Goal: Task Accomplishment & Management: Use online tool/utility

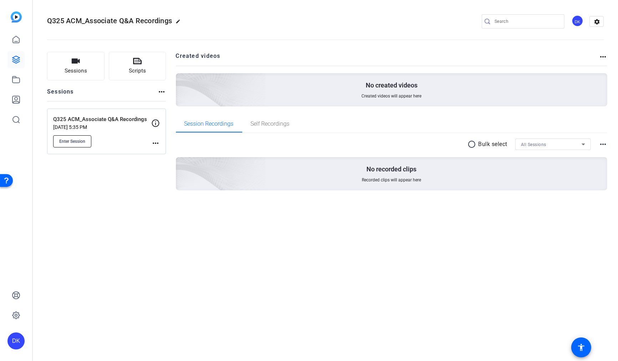
click at [78, 141] on span "Enter Session" at bounding box center [72, 141] width 26 height 6
click at [73, 140] on span "Enter Session" at bounding box center [72, 141] width 26 height 6
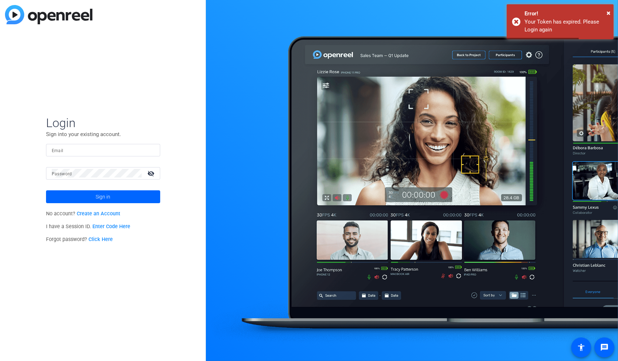
click at [92, 153] on input "Email" at bounding box center [103, 149] width 103 height 9
type input "[PERSON_NAME][EMAIL_ADDRESS][PERSON_NAME][PERSON_NAME][DOMAIN_NAME]"
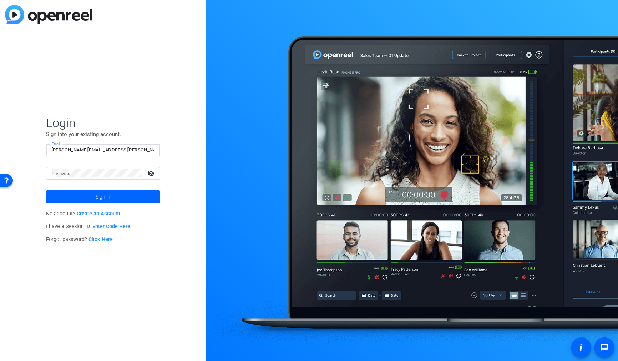
click at [142, 173] on div at bounding box center [142, 173] width 0 height 0
click at [113, 195] on span at bounding box center [103, 196] width 114 height 17
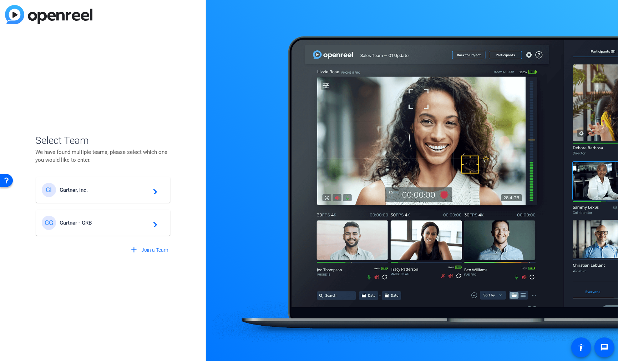
click at [83, 190] on span "Gartner, Inc." at bounding box center [104, 189] width 89 height 6
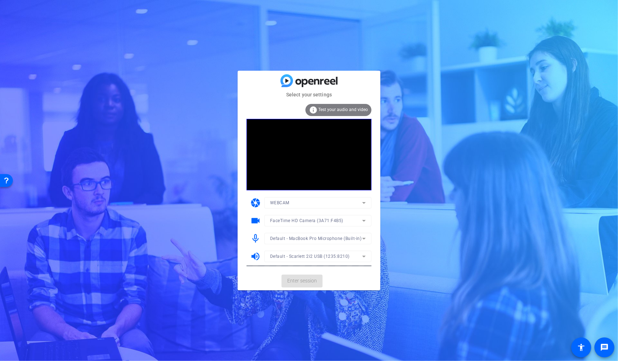
click at [308, 281] on mat-card-actions "Enter session" at bounding box center [308, 280] width 143 height 19
click at [308, 281] on span "Enter session" at bounding box center [302, 280] width 30 height 7
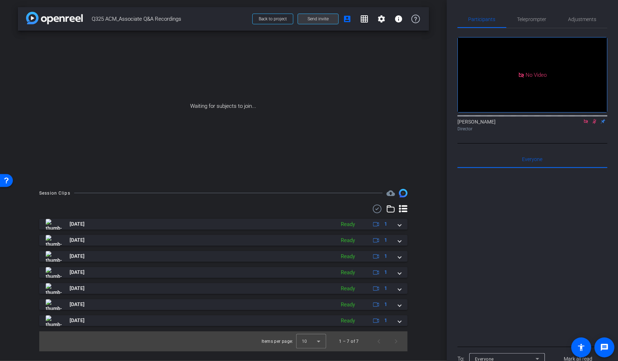
click at [318, 21] on span "Send invite" at bounding box center [317, 19] width 21 height 6
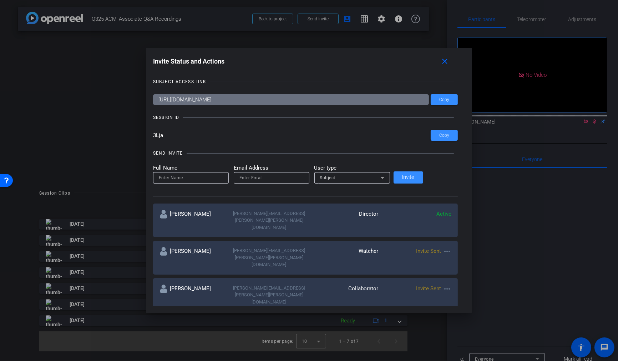
drag, startPoint x: 186, startPoint y: 136, endPoint x: 165, endPoint y: 136, distance: 21.4
click at [165, 136] on div "Invite Status and Actions close SUBJECT ACCESS LINK [URL][DOMAIN_NAME] Copy SES…" at bounding box center [309, 180] width 326 height 265
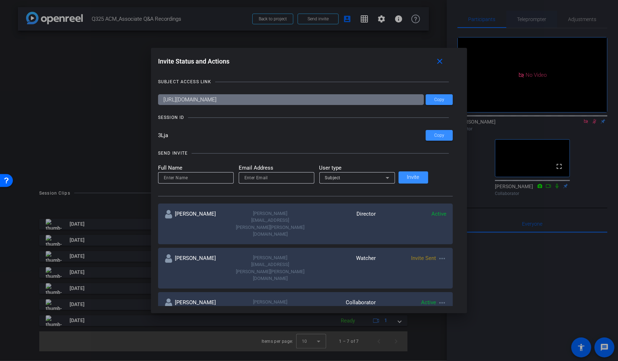
drag, startPoint x: 521, startPoint y: 20, endPoint x: 527, endPoint y: 22, distance: 6.8
click at [521, 20] on div at bounding box center [309, 180] width 618 height 361
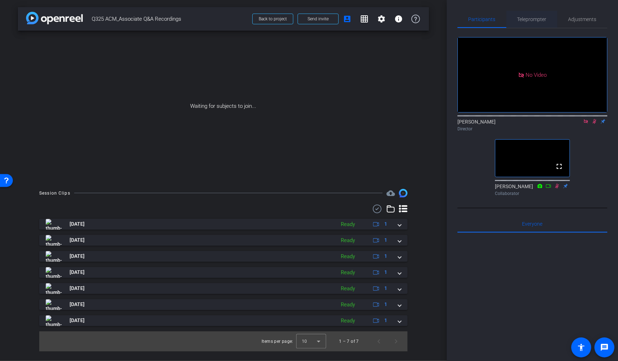
click at [528, 21] on span "Teleprompter" at bounding box center [531, 19] width 29 height 5
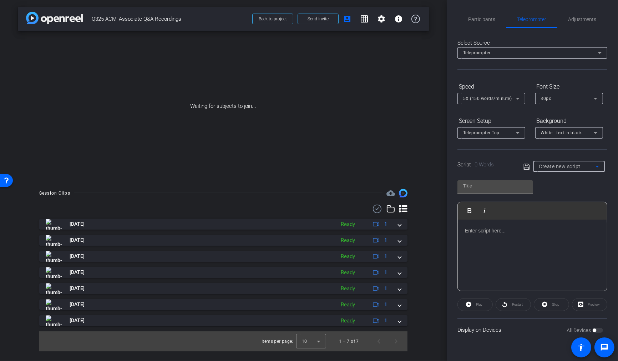
click at [571, 164] on span "Create new script" at bounding box center [560, 166] width 42 height 6
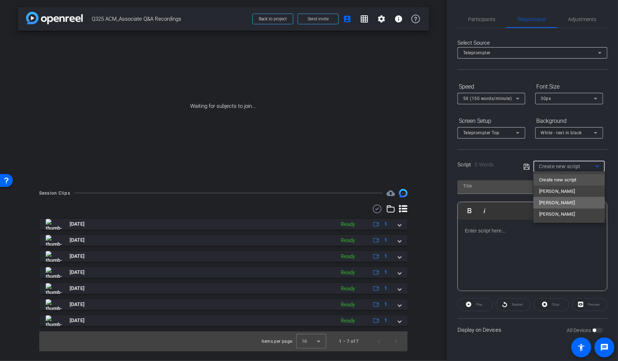
click at [559, 201] on span "[PERSON_NAME]" at bounding box center [557, 202] width 36 height 9
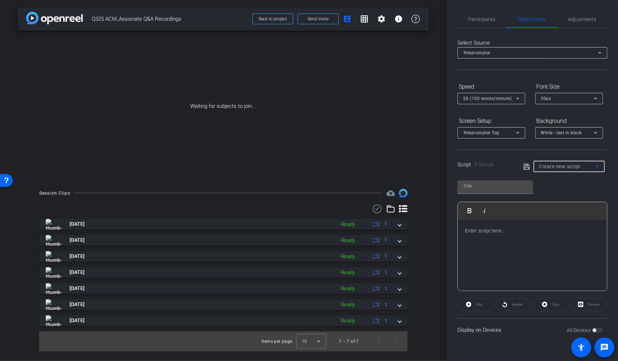
type input "[PERSON_NAME]"
click at [522, 254] on p "[DATE]." at bounding box center [532, 254] width 135 height 8
drag, startPoint x: 507, startPoint y: 254, endPoint x: 443, endPoint y: 194, distance: 87.6
click at [443, 194] on div "arrow_back Q325 ACM_Associate Q&A Recordings Back to project Send invite accoun…" at bounding box center [309, 180] width 618 height 361
drag, startPoint x: 494, startPoint y: 248, endPoint x: 491, endPoint y: 246, distance: 4.0
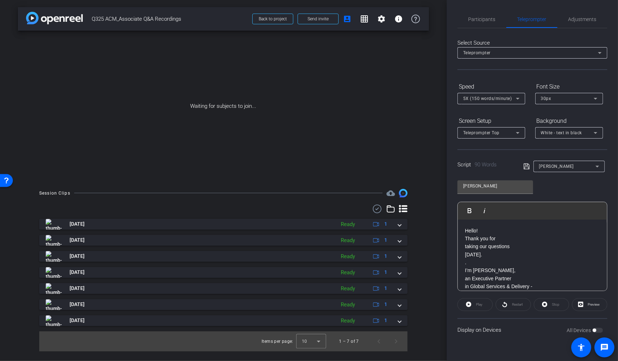
click at [494, 248] on p "taking our questions" at bounding box center [532, 246] width 135 height 8
drag, startPoint x: 464, startPoint y: 228, endPoint x: 509, endPoint y: 253, distance: 52.0
click at [509, 253] on div "Hello! Thank you for taking our questions [DATE]. . I’m [PERSON_NAME], an Execu…" at bounding box center [531, 176] width 149 height 230
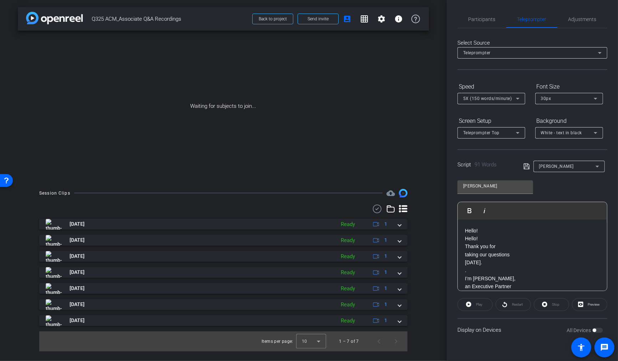
click at [484, 237] on p "Hello!" at bounding box center [532, 238] width 135 height 8
click at [525, 167] on icon at bounding box center [526, 166] width 6 height 9
click at [512, 268] on p "and I work from" at bounding box center [532, 268] width 135 height 8
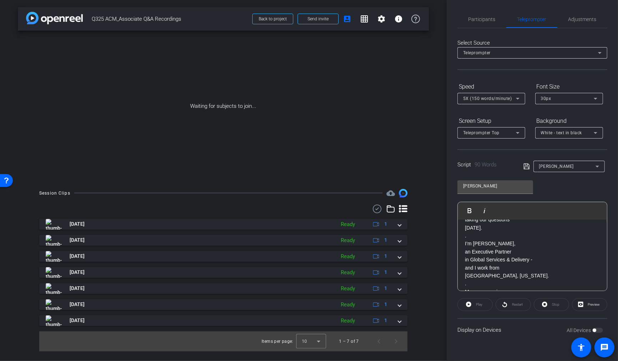
click at [465, 273] on p "[GEOGRAPHIC_DATA], [US_STATE]." at bounding box center [532, 275] width 135 height 8
click at [524, 165] on icon at bounding box center [526, 166] width 6 height 9
click at [484, 16] on span "Participants" at bounding box center [481, 19] width 27 height 17
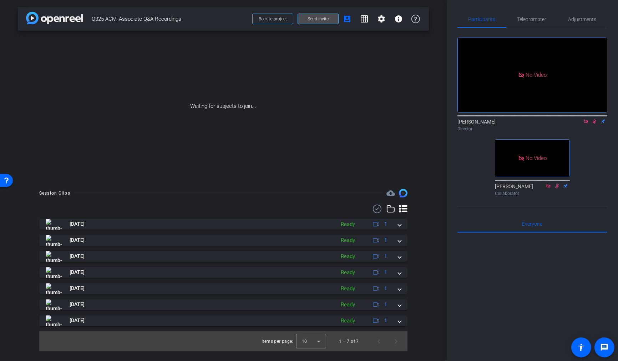
click at [320, 20] on span "Send invite" at bounding box center [317, 19] width 21 height 6
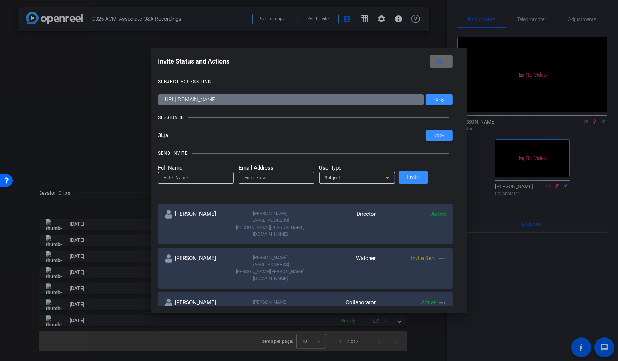
click at [433, 61] on span at bounding box center [441, 61] width 23 height 17
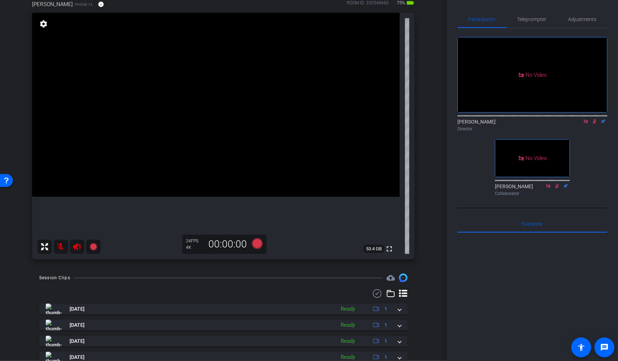
scroll to position [0, 0]
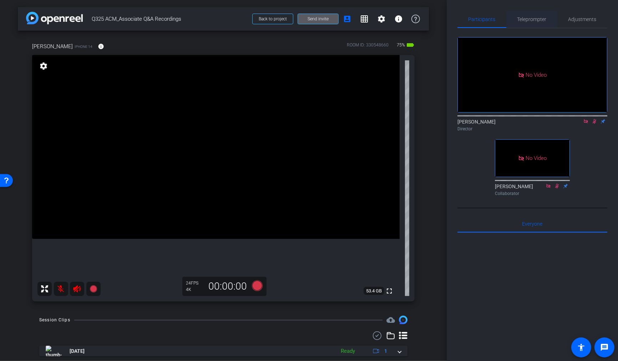
click at [538, 21] on span "Teleprompter" at bounding box center [531, 19] width 29 height 5
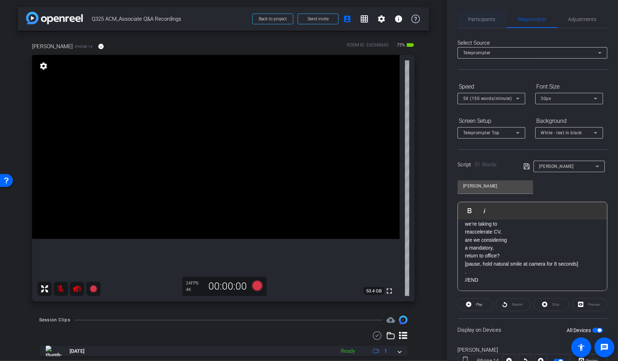
click at [475, 18] on span "Participants" at bounding box center [481, 19] width 27 height 5
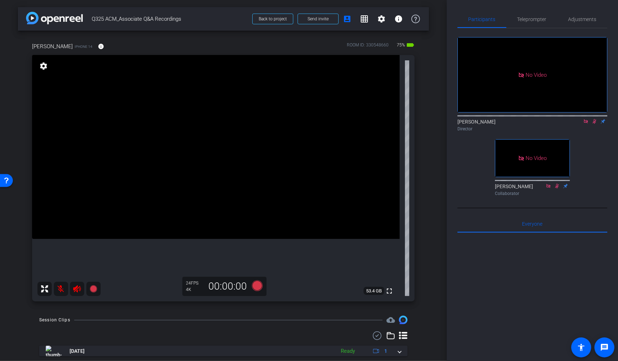
click at [592, 119] on icon at bounding box center [594, 121] width 6 height 5
click at [585, 119] on icon at bounding box center [586, 121] width 6 height 5
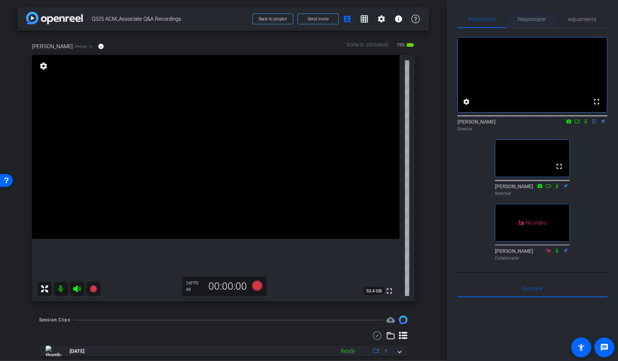
click at [533, 20] on span "Teleprompter" at bounding box center [531, 19] width 29 height 5
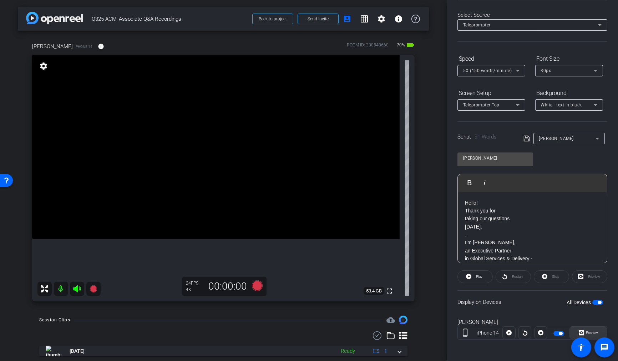
click at [589, 331] on span "Preview" at bounding box center [592, 332] width 12 height 4
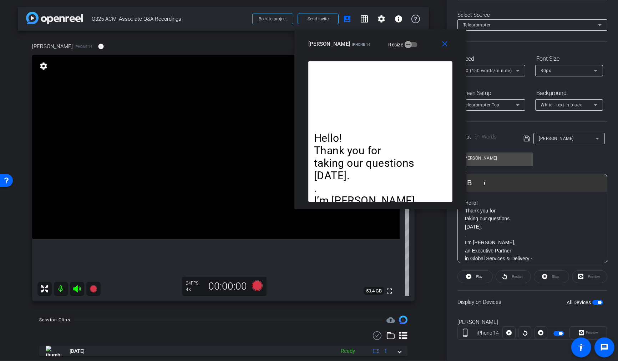
drag, startPoint x: 356, startPoint y: 92, endPoint x: 427, endPoint y: 37, distance: 90.2
click at [427, 37] on div "[PERSON_NAME] iPhone 14 Resize" at bounding box center [382, 43] width 149 height 13
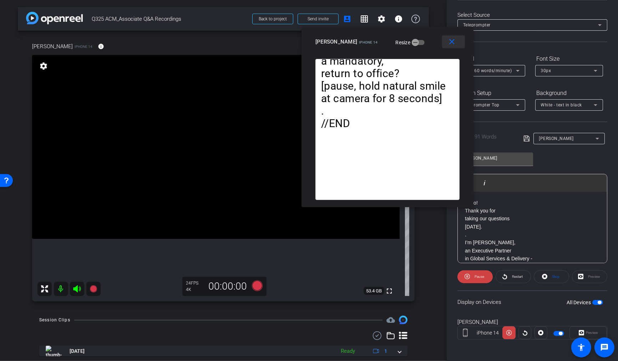
click at [452, 43] on mat-icon "close" at bounding box center [452, 41] width 9 height 9
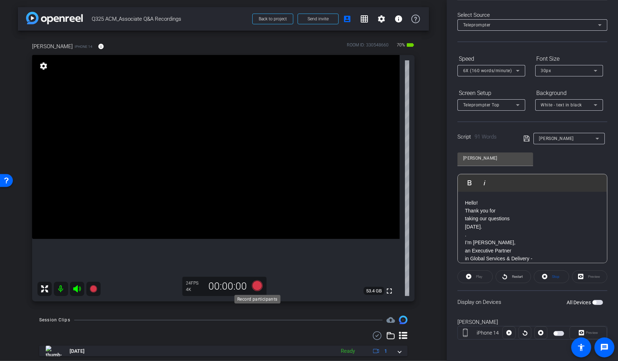
click at [257, 286] on icon at bounding box center [257, 285] width 11 height 11
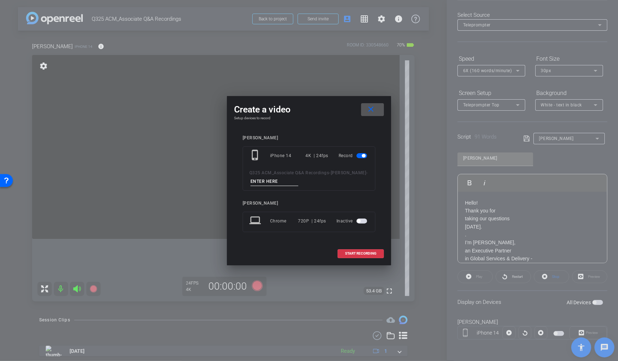
click at [291, 182] on input at bounding box center [274, 181] width 48 height 9
type input "T1_Read"
click at [357, 252] on span "START RECORDING" at bounding box center [360, 253] width 31 height 4
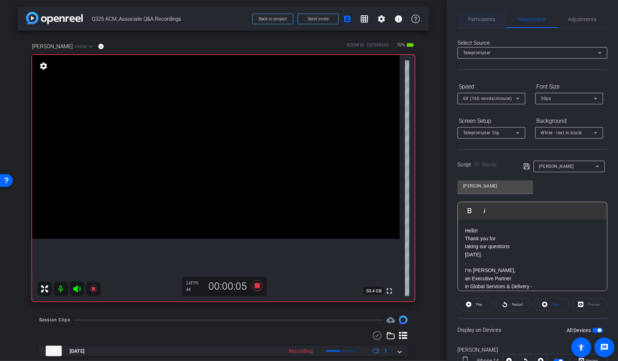
click at [476, 18] on span "Participants" at bounding box center [481, 19] width 27 height 5
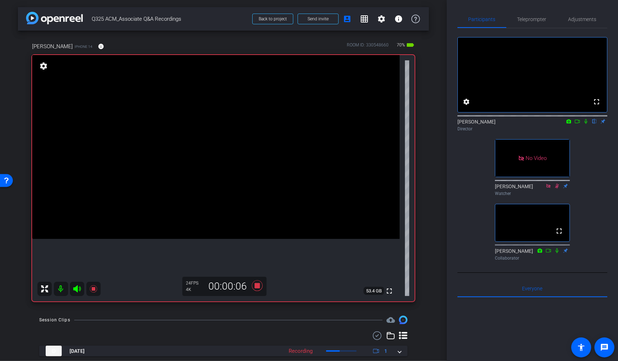
click at [585, 124] on icon at bounding box center [586, 121] width 6 height 5
click at [577, 124] on icon at bounding box center [577, 121] width 6 height 5
click at [530, 20] on span "Teleprompter" at bounding box center [531, 19] width 29 height 5
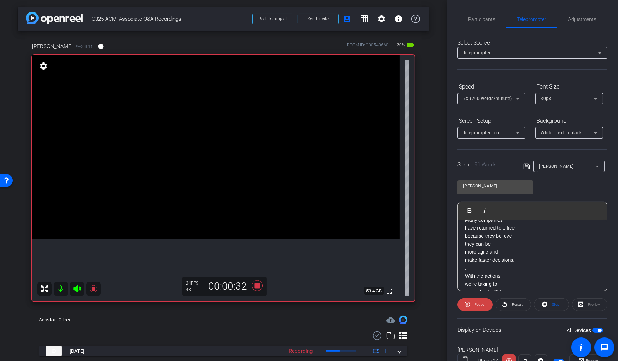
scroll to position [107, 0]
click at [259, 287] on icon at bounding box center [257, 285] width 11 height 11
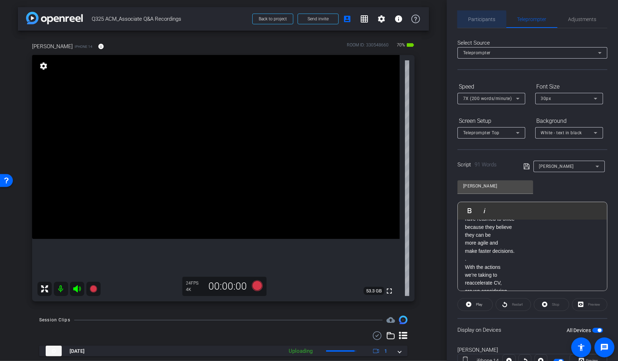
click at [476, 22] on span "Participants" at bounding box center [481, 19] width 27 height 17
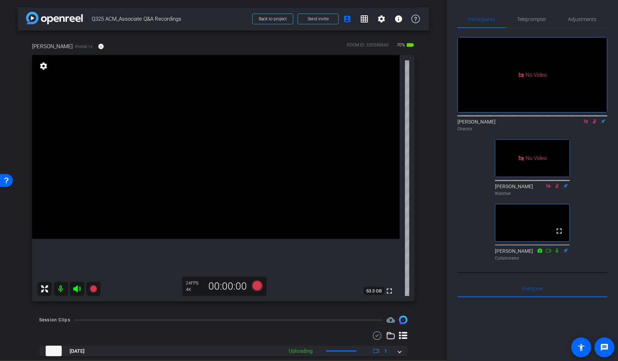
click at [596, 119] on icon at bounding box center [594, 121] width 6 height 5
click at [534, 20] on span "Teleprompter" at bounding box center [531, 19] width 29 height 5
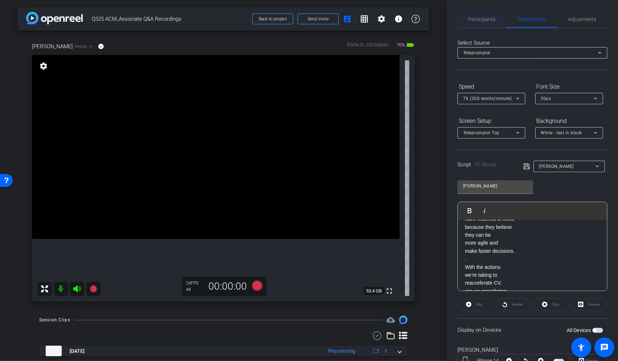
click at [489, 24] on span "Participants" at bounding box center [481, 19] width 27 height 17
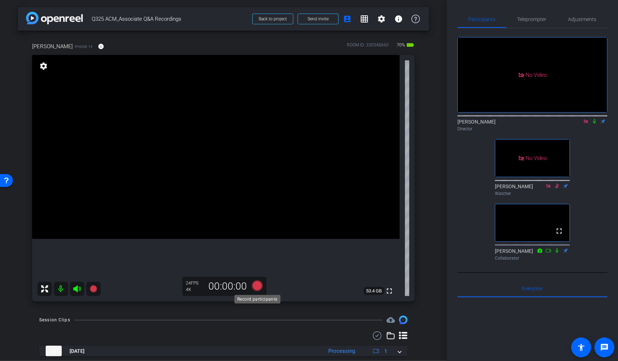
click at [255, 283] on icon at bounding box center [257, 285] width 11 height 11
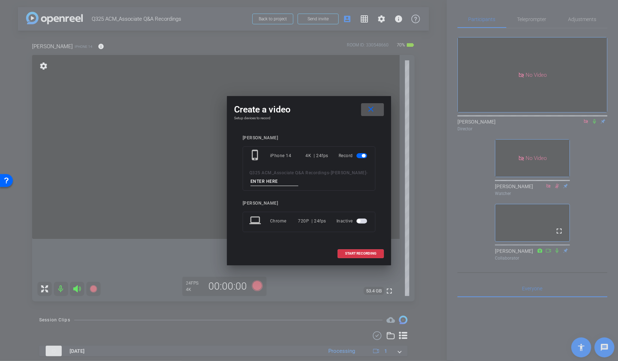
click at [281, 184] on input at bounding box center [274, 181] width 48 height 9
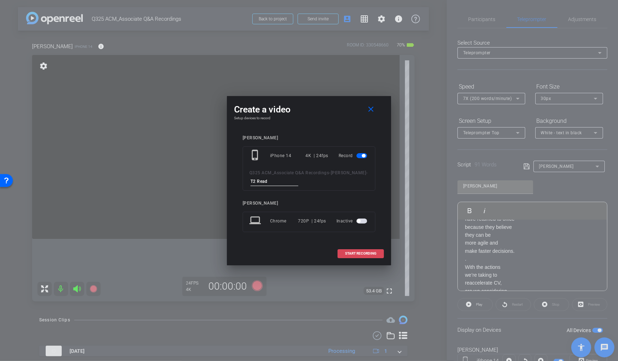
type input "T2 Read"
click at [375, 256] on span at bounding box center [361, 253] width 46 height 17
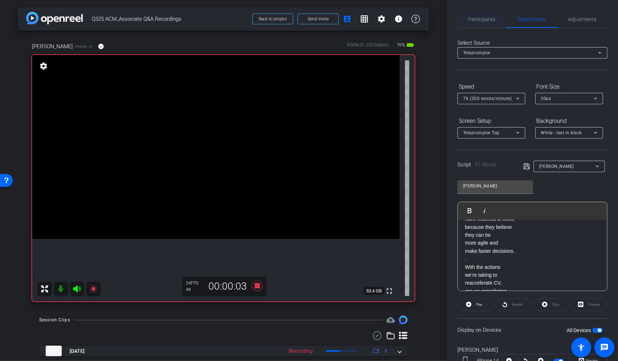
click at [491, 19] on span "Participants" at bounding box center [481, 19] width 27 height 5
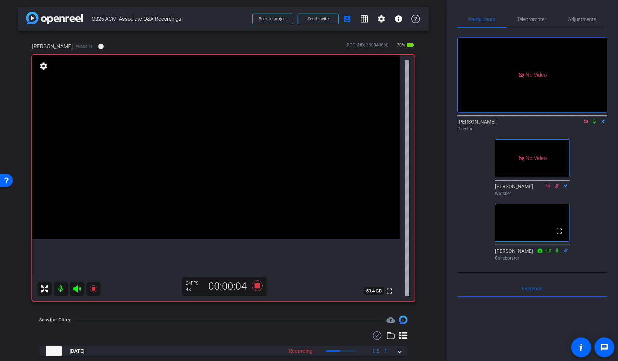
click at [592, 119] on icon at bounding box center [594, 121] width 6 height 5
click at [538, 21] on span "Teleprompter" at bounding box center [531, 19] width 29 height 5
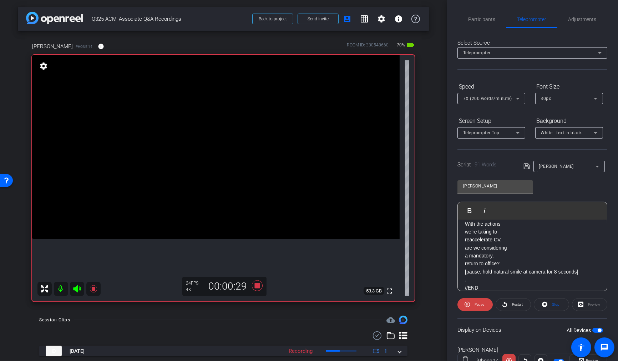
scroll to position [158, 0]
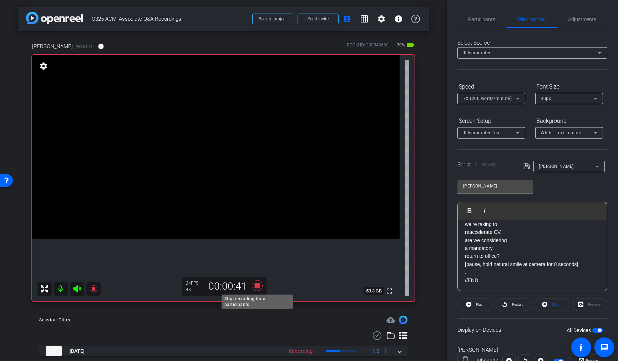
click at [256, 286] on icon at bounding box center [257, 285] width 11 height 11
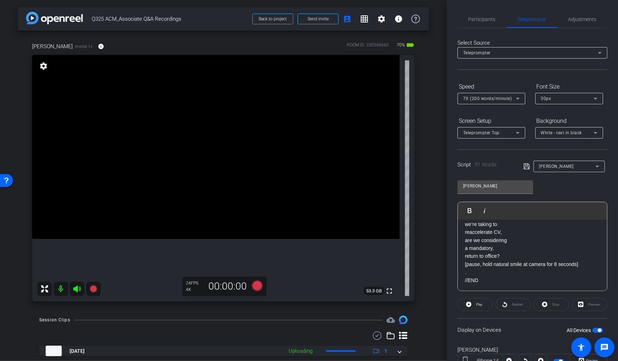
drag, startPoint x: 492, startPoint y: 16, endPoint x: 500, endPoint y: 35, distance: 19.8
click at [492, 17] on span "Participants" at bounding box center [481, 19] width 27 height 5
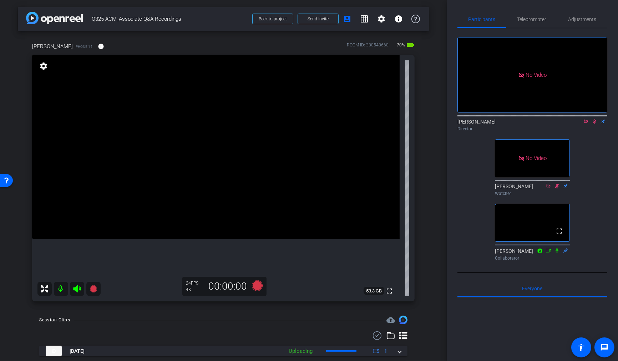
click at [594, 119] on icon at bounding box center [594, 121] width 6 height 5
click at [531, 16] on span "Teleprompter" at bounding box center [531, 19] width 29 height 17
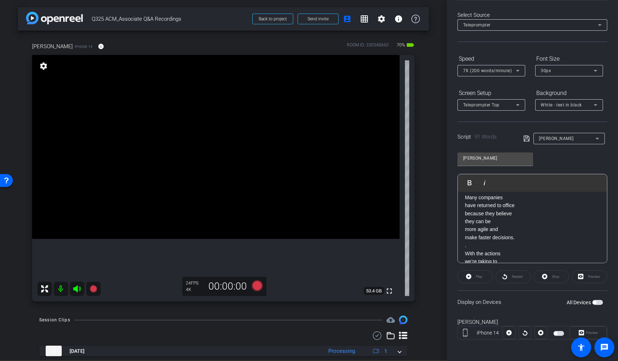
scroll to position [96, 0]
click at [256, 283] on icon at bounding box center [257, 285] width 11 height 11
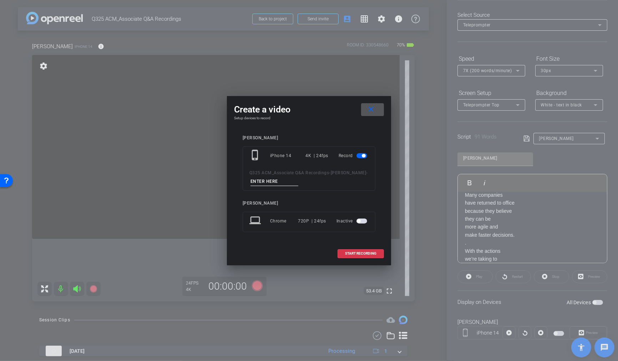
click at [285, 179] on input at bounding box center [274, 181] width 48 height 9
type input "[MEDICAL_DATA] Unscripted"
click at [367, 252] on span "START RECORDING" at bounding box center [360, 253] width 31 height 4
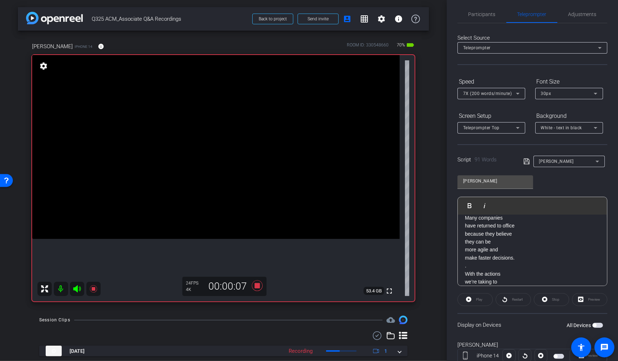
scroll to position [0, 0]
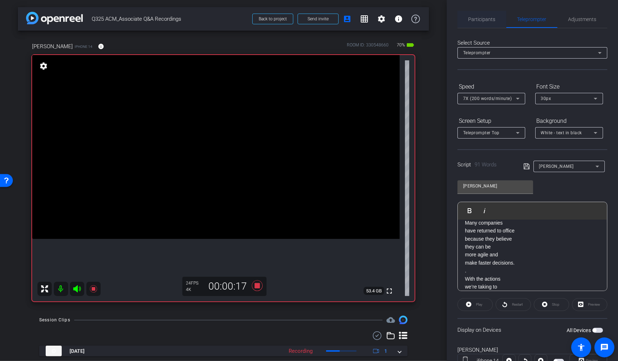
click at [481, 20] on span "Participants" at bounding box center [481, 19] width 27 height 5
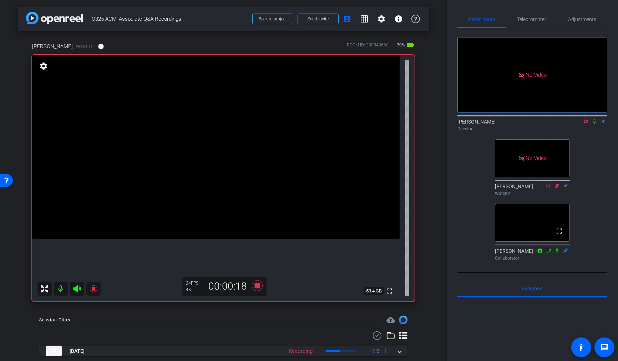
click at [595, 119] on icon at bounding box center [594, 121] width 3 height 5
click at [531, 17] on span "Teleprompter" at bounding box center [531, 19] width 29 height 5
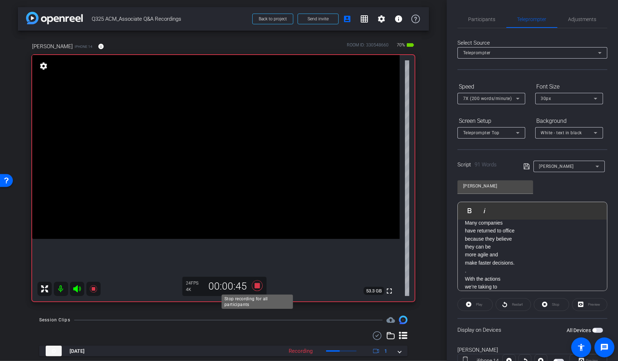
click at [257, 284] on icon at bounding box center [257, 285] width 11 height 11
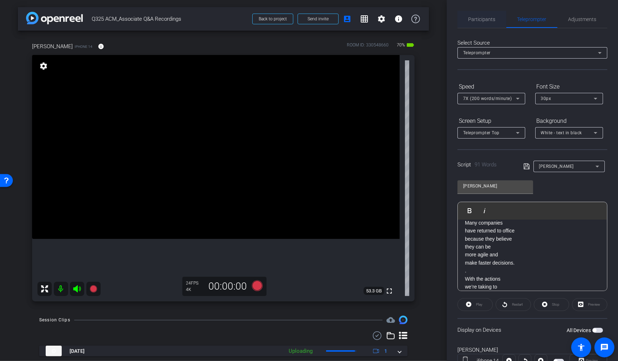
click at [472, 21] on span "Participants" at bounding box center [481, 19] width 27 height 5
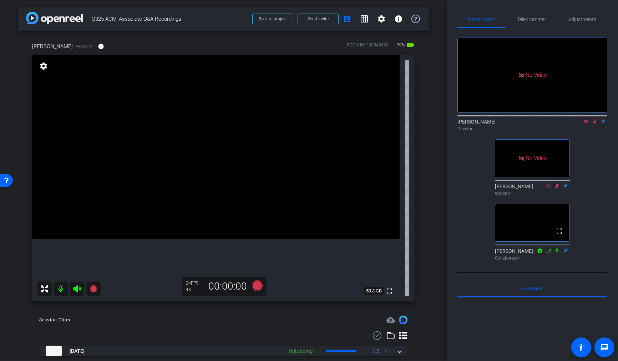
click at [593, 119] on icon at bounding box center [594, 121] width 4 height 5
click at [537, 20] on span "Teleprompter" at bounding box center [531, 19] width 29 height 5
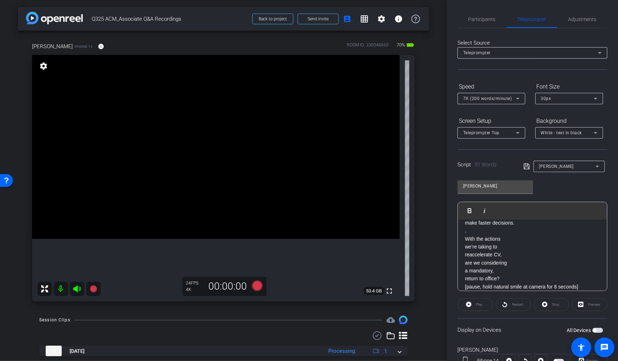
scroll to position [148, 0]
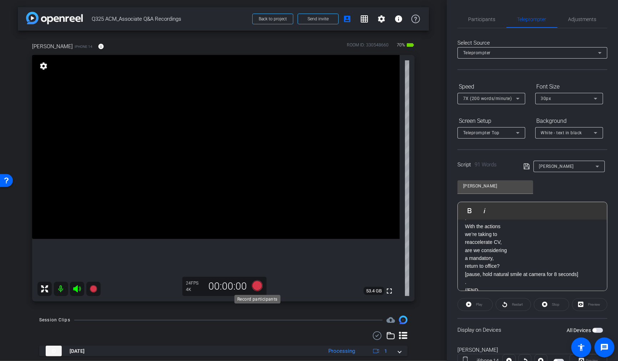
click at [257, 285] on icon at bounding box center [257, 285] width 11 height 11
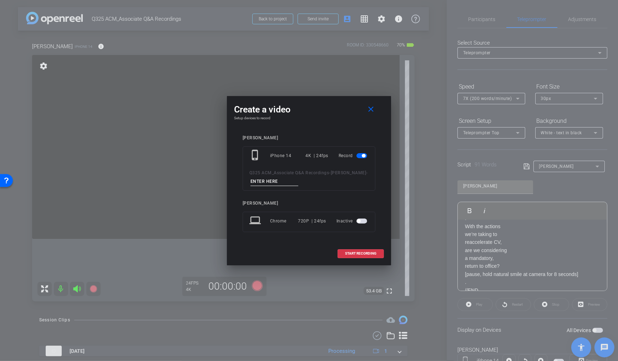
click at [285, 182] on input at bounding box center [274, 181] width 48 height 9
type input "T4 unscript"
click at [364, 251] on span "START RECORDING" at bounding box center [360, 253] width 31 height 4
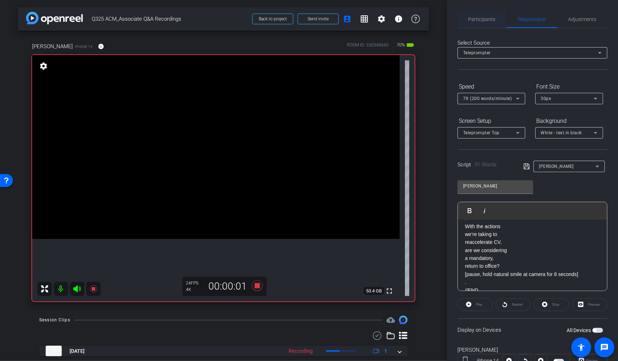
click at [484, 22] on span "Participants" at bounding box center [481, 19] width 27 height 17
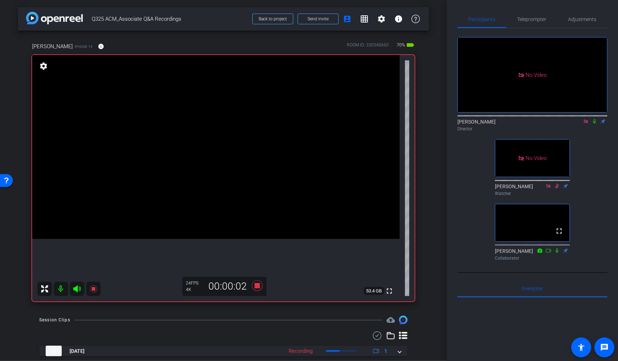
click at [594, 119] on icon at bounding box center [594, 121] width 3 height 5
click at [595, 119] on icon at bounding box center [594, 121] width 6 height 5
click at [594, 119] on icon at bounding box center [594, 121] width 6 height 5
click at [255, 285] on icon at bounding box center [257, 285] width 11 height 11
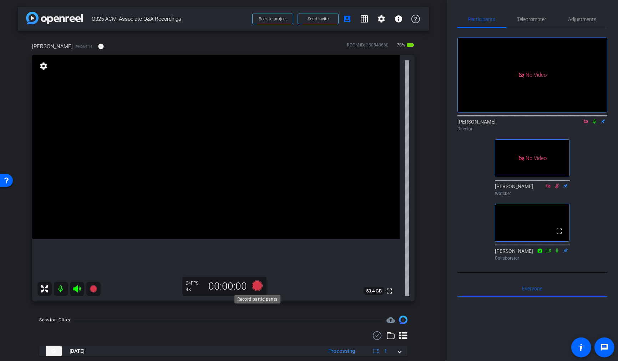
click at [257, 287] on icon at bounding box center [257, 285] width 11 height 11
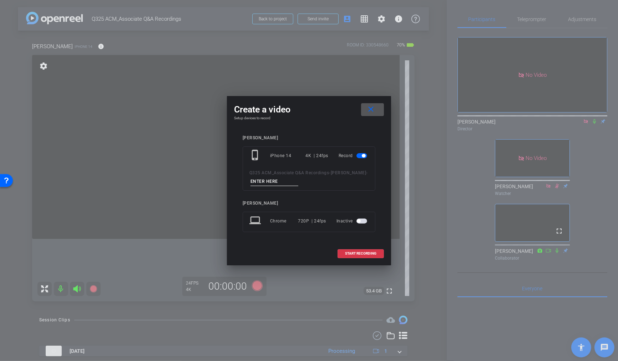
click at [277, 181] on input at bounding box center [274, 181] width 48 height 9
type input "T5 Unscripted"
click at [362, 251] on span "START RECORDING" at bounding box center [360, 253] width 31 height 4
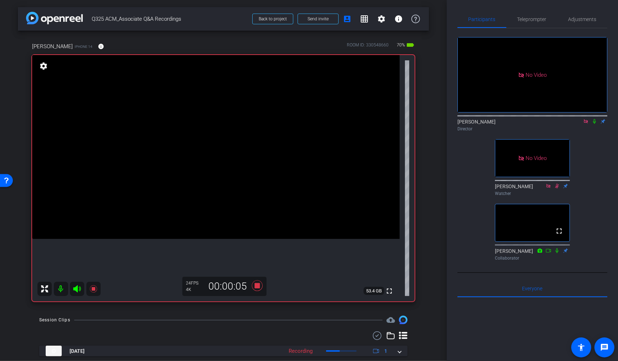
click at [595, 119] on icon at bounding box center [594, 121] width 6 height 5
click at [596, 119] on icon at bounding box center [594, 121] width 6 height 5
click at [595, 119] on icon at bounding box center [594, 121] width 3 height 5
click at [595, 119] on icon at bounding box center [594, 121] width 4 height 5
click at [594, 119] on icon at bounding box center [594, 121] width 3 height 5
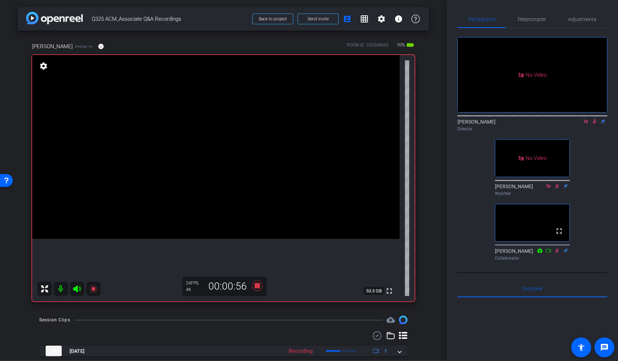
click at [593, 119] on icon at bounding box center [594, 121] width 4 height 5
click at [594, 119] on icon at bounding box center [594, 121] width 6 height 5
drag, startPoint x: 593, startPoint y: 101, endPoint x: 583, endPoint y: 117, distance: 18.9
click at [593, 119] on icon at bounding box center [594, 121] width 6 height 5
click at [256, 287] on icon at bounding box center [257, 285] width 11 height 11
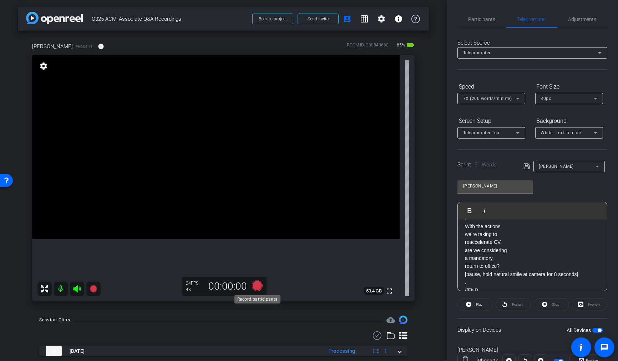
click at [258, 286] on icon at bounding box center [257, 285] width 11 height 11
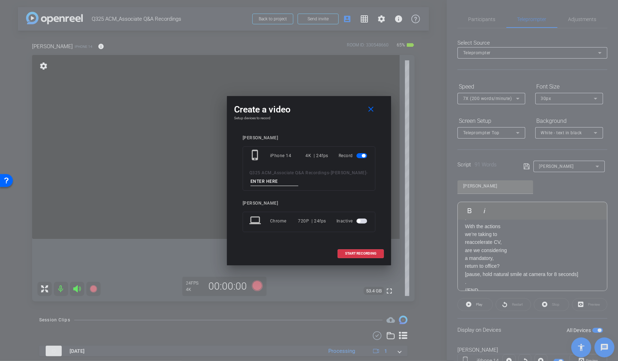
click at [265, 181] on input at bounding box center [274, 181] width 48 height 9
type input "T6"
click at [370, 254] on span "START RECORDING" at bounding box center [360, 253] width 31 height 4
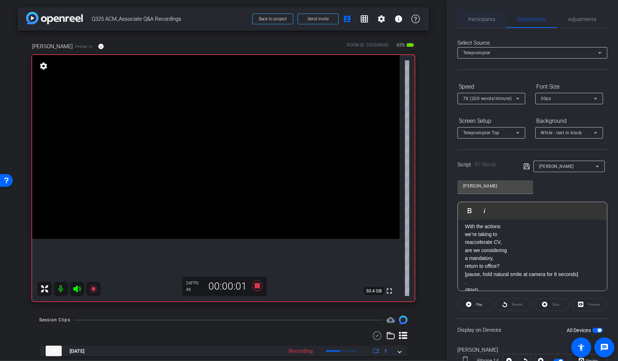
click at [483, 20] on span "Participants" at bounding box center [481, 19] width 27 height 5
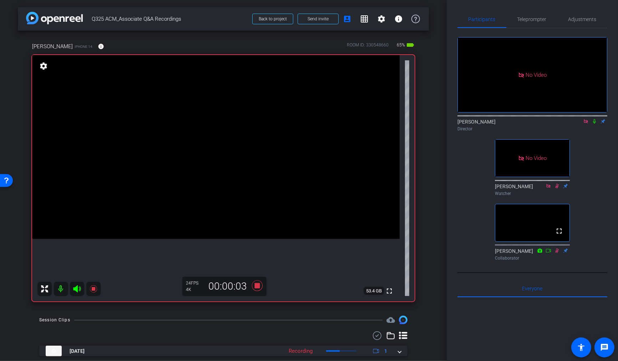
click at [595, 119] on icon at bounding box center [594, 121] width 6 height 5
click at [537, 18] on span "Teleprompter" at bounding box center [531, 19] width 29 height 5
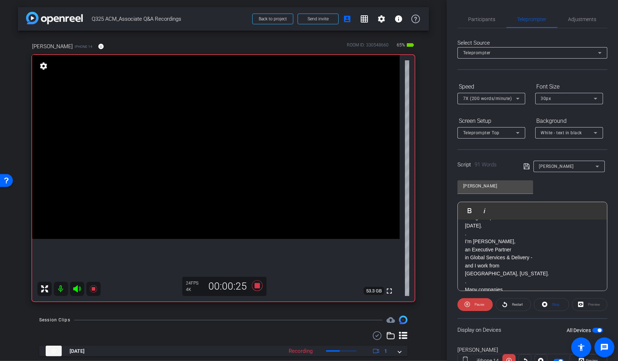
scroll to position [24, 0]
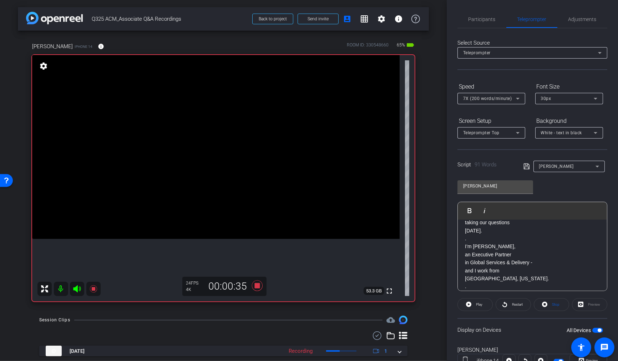
drag, startPoint x: 482, startPoint y: 21, endPoint x: 489, endPoint y: 31, distance: 12.2
click at [483, 23] on span "Participants" at bounding box center [481, 19] width 27 height 17
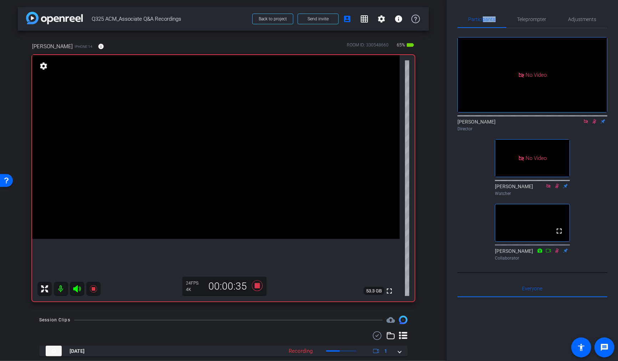
click at [594, 119] on icon at bounding box center [594, 121] width 6 height 5
click at [532, 21] on span "Teleprompter" at bounding box center [531, 19] width 29 height 5
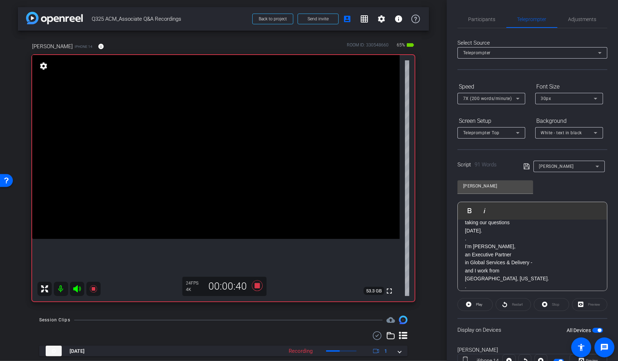
scroll to position [0, 0]
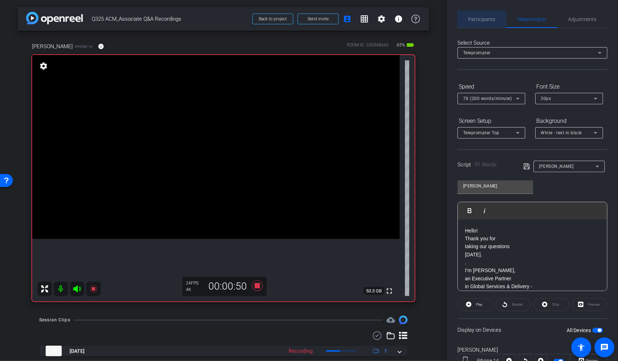
click at [478, 19] on span "Participants" at bounding box center [481, 19] width 27 height 5
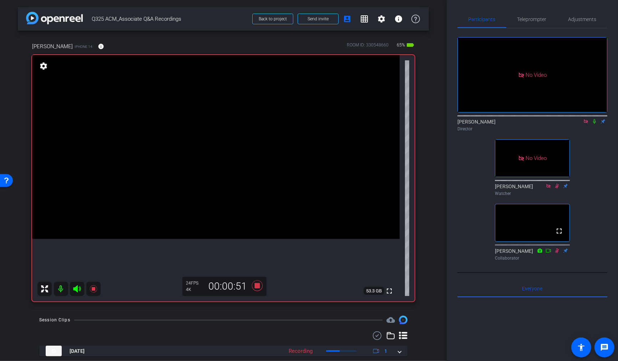
click at [593, 119] on icon at bounding box center [594, 121] width 6 height 5
click at [527, 21] on span "Teleprompter" at bounding box center [531, 19] width 29 height 5
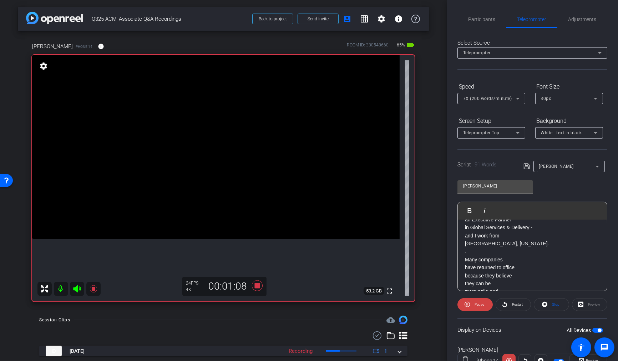
scroll to position [61, 0]
click at [256, 286] on icon at bounding box center [257, 285] width 11 height 11
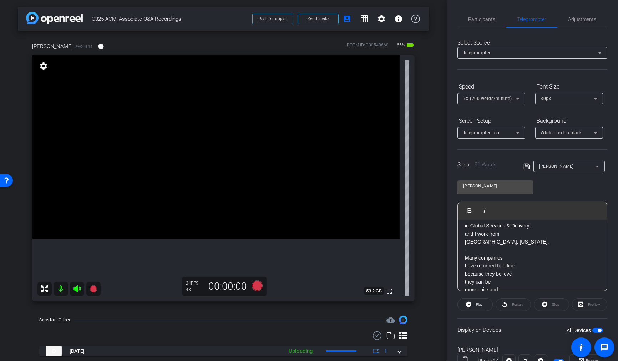
drag, startPoint x: 476, startPoint y: 17, endPoint x: 495, endPoint y: 36, distance: 27.0
click at [476, 17] on span "Participants" at bounding box center [481, 19] width 27 height 5
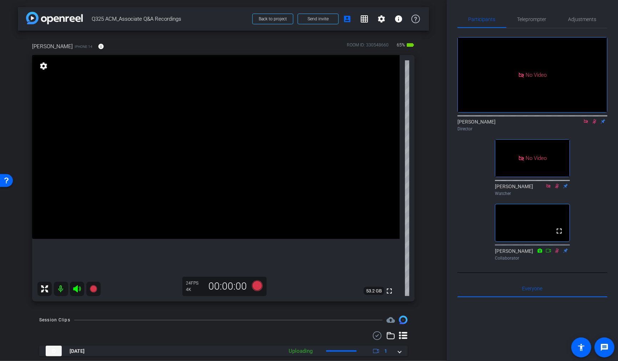
drag, startPoint x: 592, startPoint y: 99, endPoint x: 589, endPoint y: 132, distance: 32.6
click at [592, 119] on icon at bounding box center [594, 121] width 6 height 5
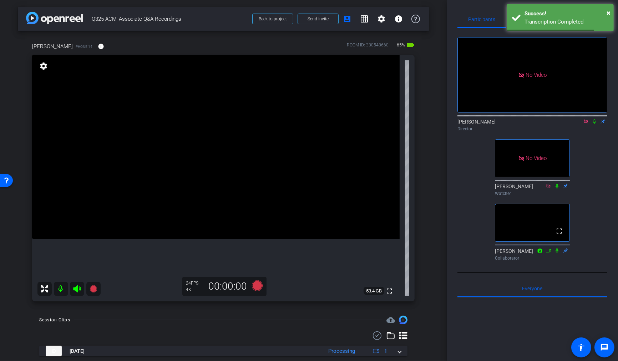
click at [583, 119] on icon at bounding box center [586, 121] width 6 height 5
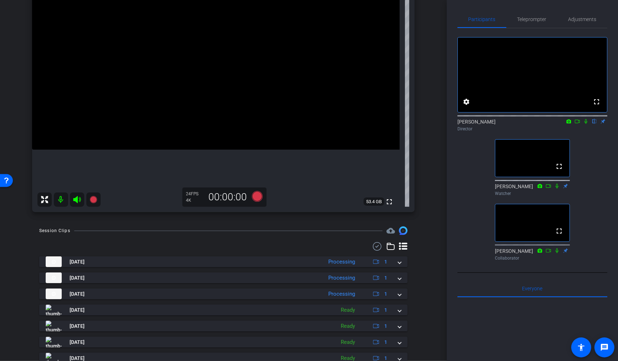
scroll to position [93, 0]
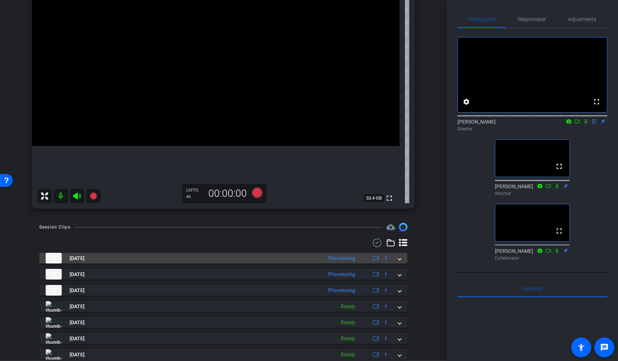
click at [399, 259] on span at bounding box center [399, 257] width 3 height 7
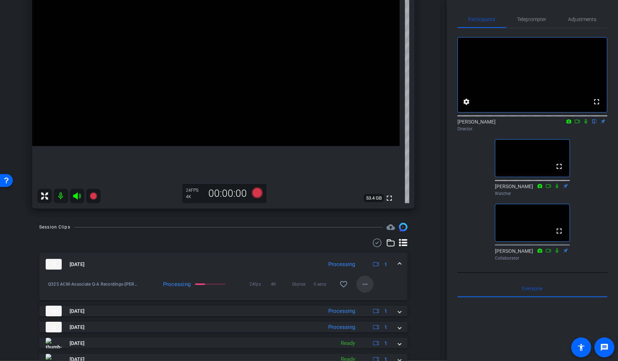
click at [364, 283] on mat-icon "more_horiz" at bounding box center [365, 284] width 9 height 9
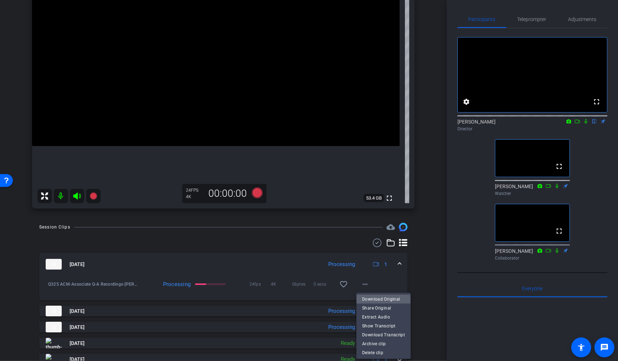
click at [381, 300] on span "Download Original" at bounding box center [383, 299] width 43 height 9
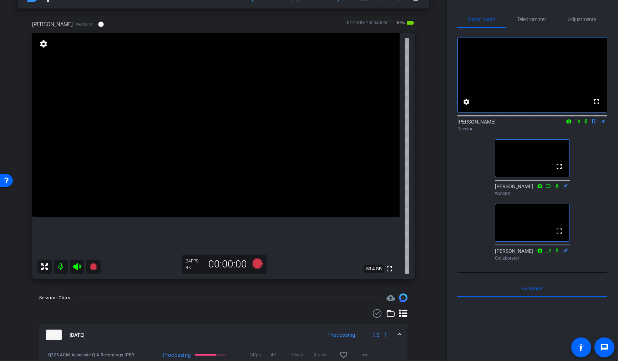
scroll to position [21, 0]
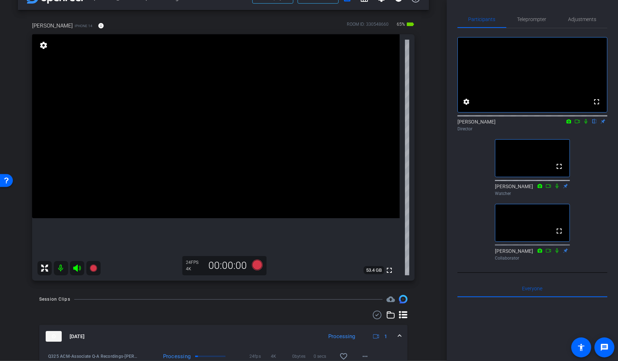
click at [577, 123] on icon at bounding box center [576, 121] width 5 height 4
click at [594, 124] on icon at bounding box center [594, 121] width 6 height 5
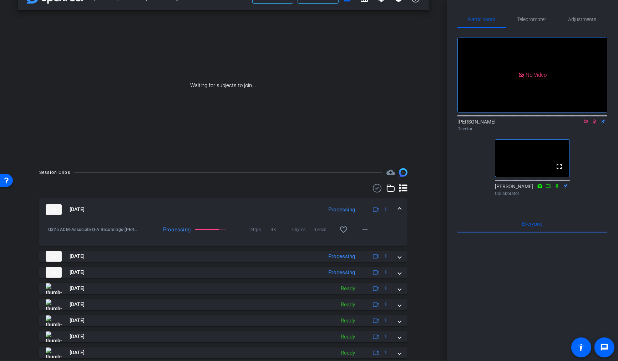
click at [583, 124] on icon at bounding box center [586, 121] width 6 height 5
click at [584, 124] on icon at bounding box center [586, 121] width 4 height 5
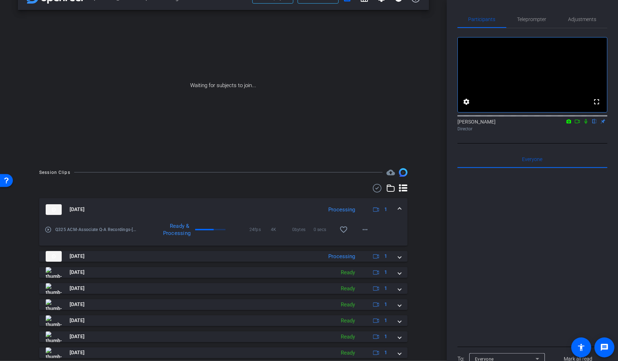
click at [578, 123] on icon at bounding box center [576, 121] width 5 height 4
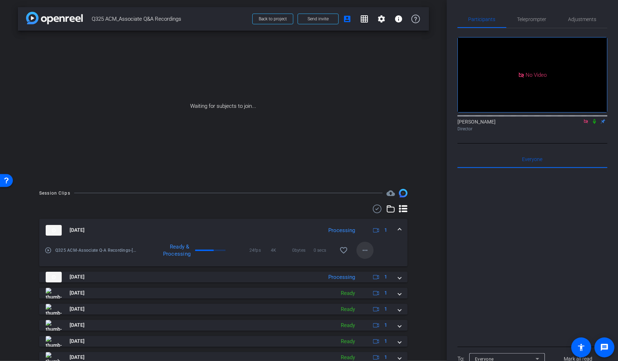
click at [364, 251] on mat-icon "more_horiz" at bounding box center [365, 250] width 9 height 9
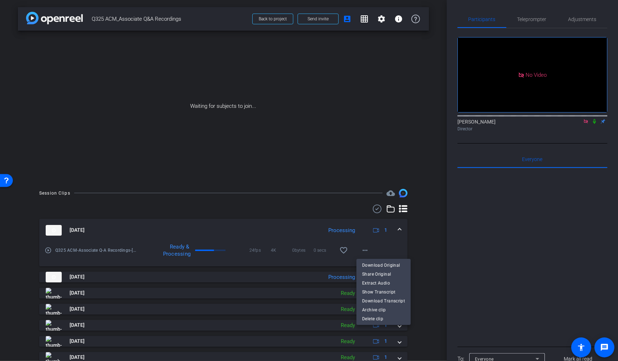
click at [418, 237] on div at bounding box center [309, 180] width 618 height 361
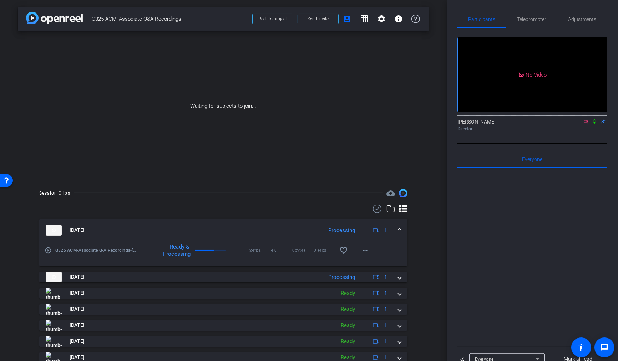
click at [593, 124] on icon at bounding box center [594, 121] width 3 height 5
click at [367, 250] on mat-icon "more_horiz" at bounding box center [365, 250] width 9 height 9
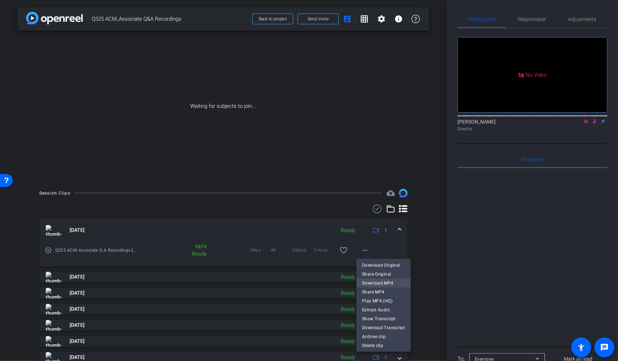
click at [373, 283] on span "Download MP4" at bounding box center [383, 282] width 43 height 9
